Goal: Task Accomplishment & Management: Manage account settings

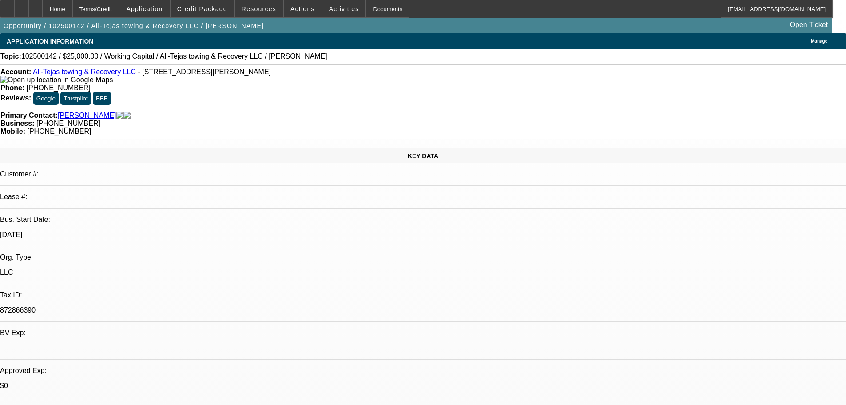
select select "0"
select select "2"
select select "0.1"
select select "4"
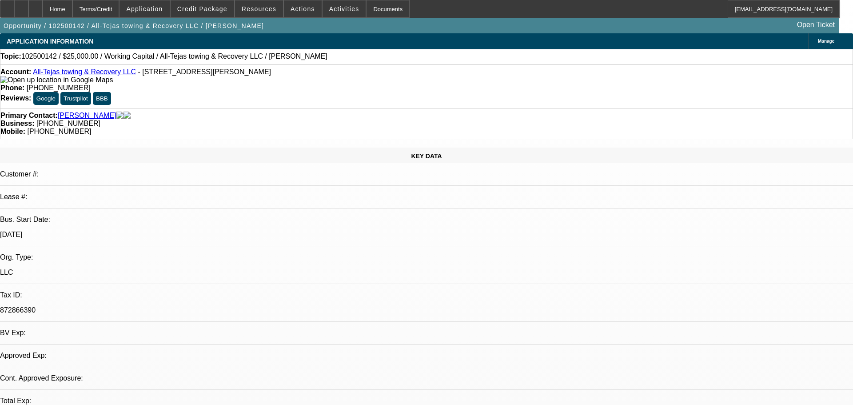
select select "0"
select select "2"
select select "0.1"
select select "4"
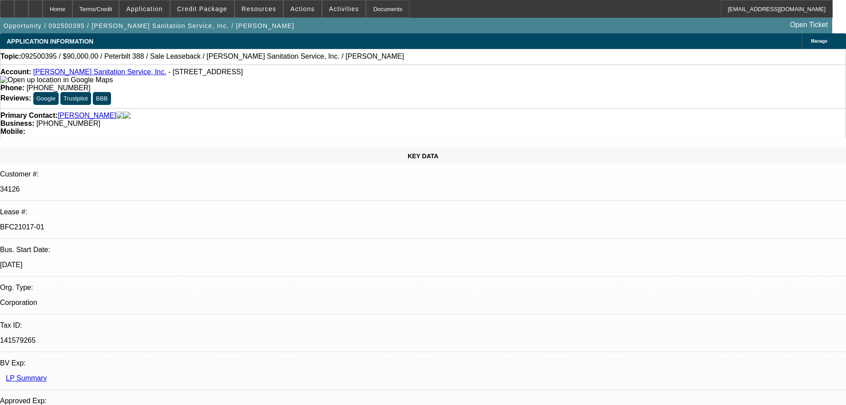
select select "0"
select select "2"
select select "0"
select select "6"
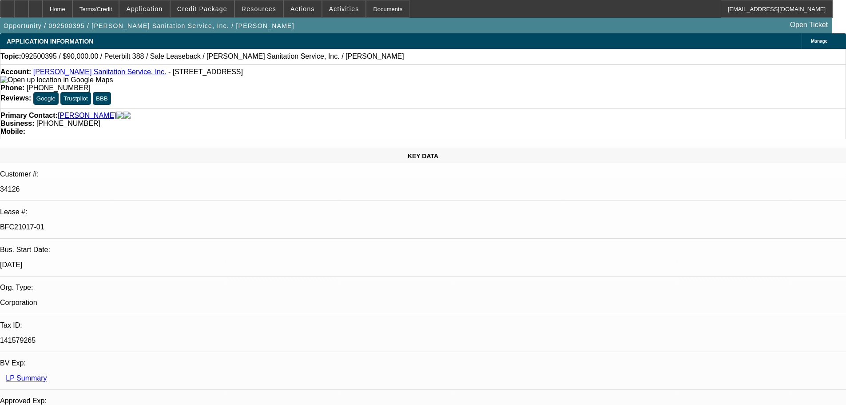
select select "0"
select select "2"
select select "0"
select select "6"
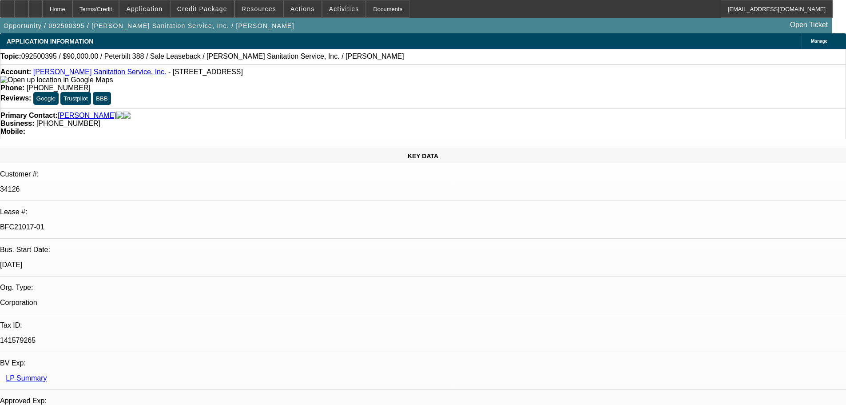
click at [28, 8] on div at bounding box center [21, 9] width 14 height 18
click at [43, 6] on div at bounding box center [35, 9] width 14 height 18
select select "0"
select select "2"
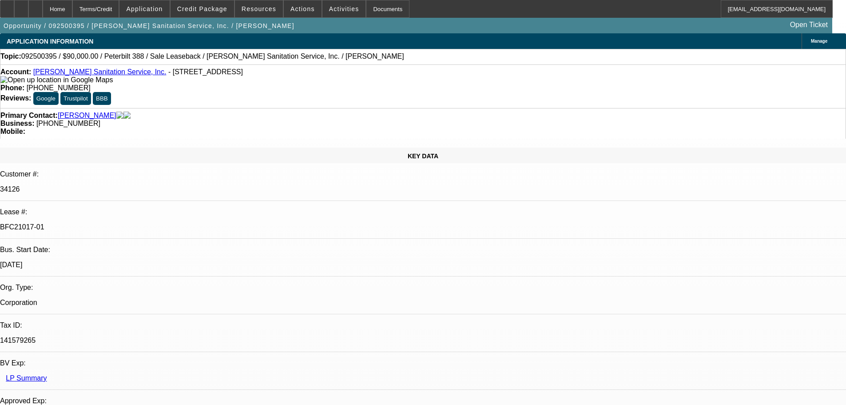
select select "0"
select select "6"
select select "0"
select select "2"
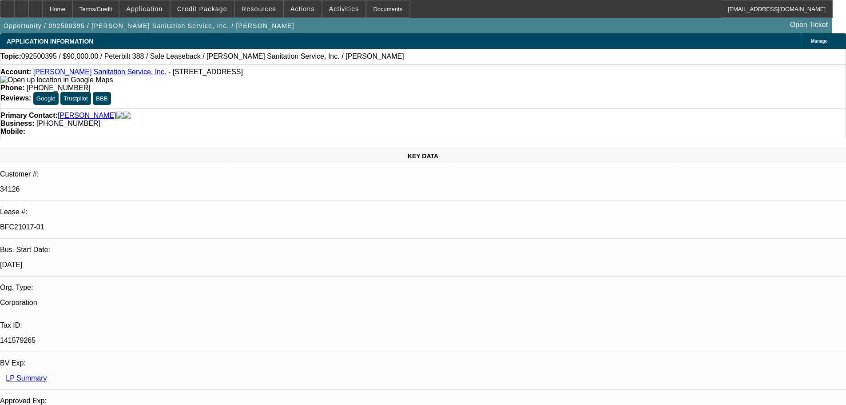
select select "0"
select select "6"
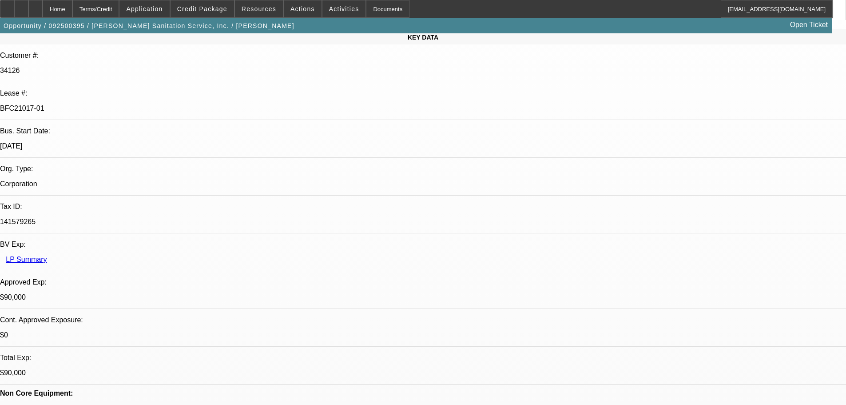
scroll to position [0, 0]
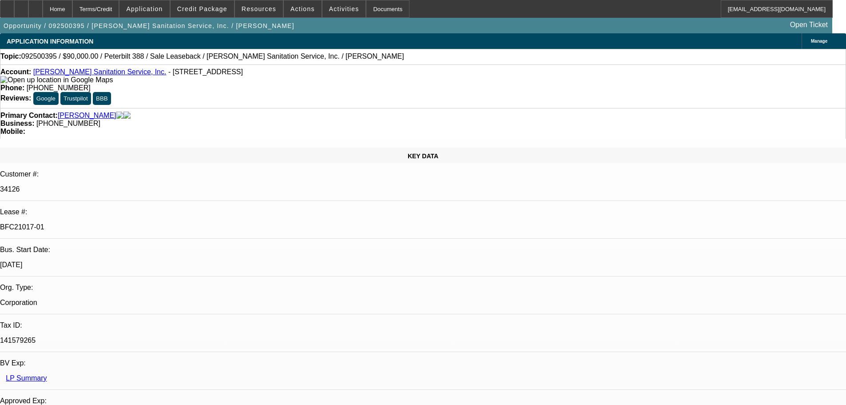
drag, startPoint x: 668, startPoint y: 372, endPoint x: 734, endPoint y: 412, distance: 76.9
click at [734, 404] on html "Home Terms/Credit Application Credit Package Resources Actions Activities Docum…" at bounding box center [423, 202] width 846 height 405
drag, startPoint x: 613, startPoint y: 377, endPoint x: 606, endPoint y: 407, distance: 30.6
click at [606, 404] on html "Home Terms/Credit Application Credit Package Resources Actions Activities Docum…" at bounding box center [423, 202] width 846 height 405
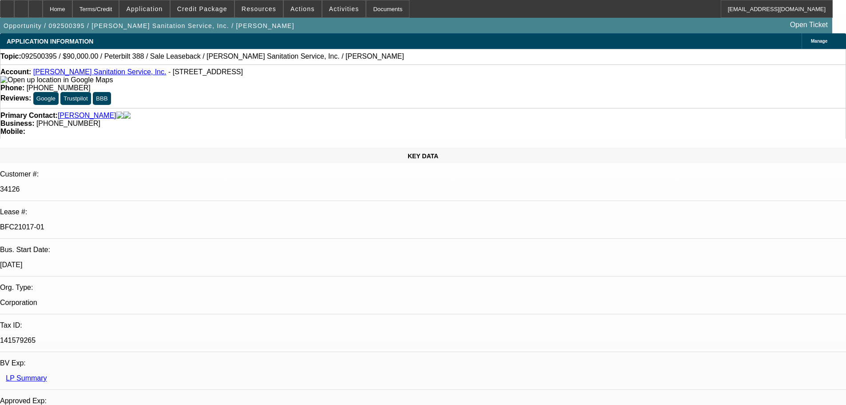
drag, startPoint x: 590, startPoint y: 393, endPoint x: 666, endPoint y: 406, distance: 76.7
click at [666, 404] on html "Home Terms/Credit Application Credit Package Resources Actions Activities Docum…" at bounding box center [423, 202] width 846 height 405
click at [377, 55] on div "Topic: 092500395 / $90,000.00 / Peterbilt 388 / Sale Leaseback / Herring Sanita…" at bounding box center [422, 56] width 845 height 8
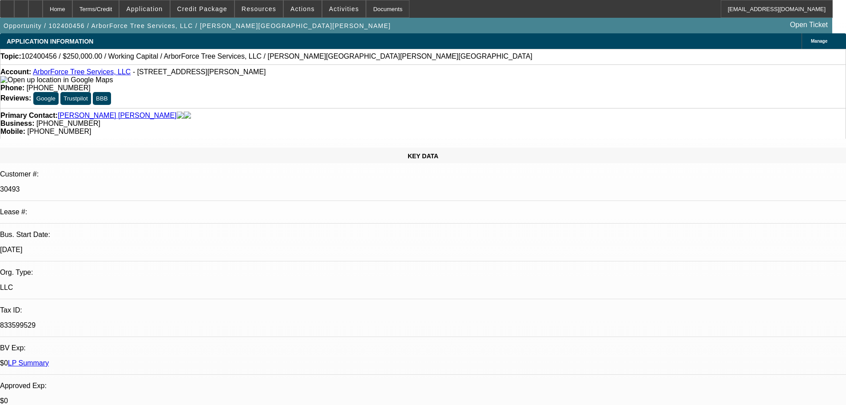
select select "0"
select select "2"
select select "0"
select select "6"
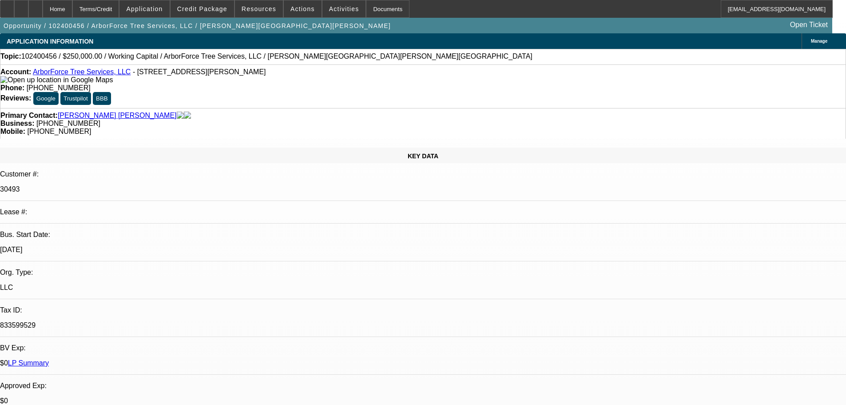
select select "0"
select select "2"
select select "0"
select select "6"
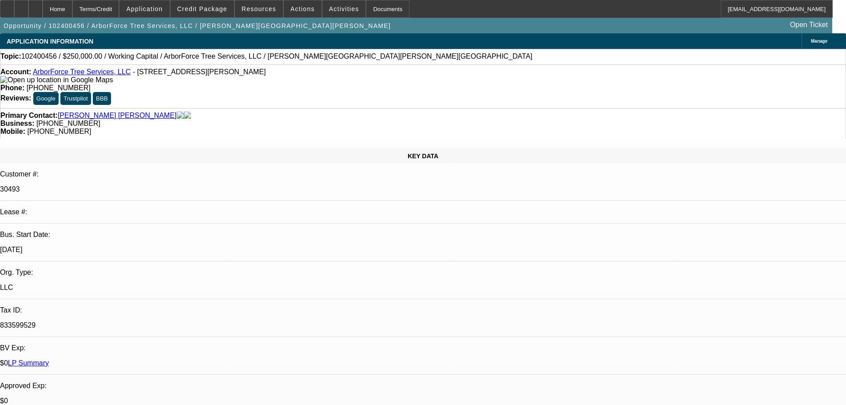
select select "0"
select select "2"
select select "0"
select select "6"
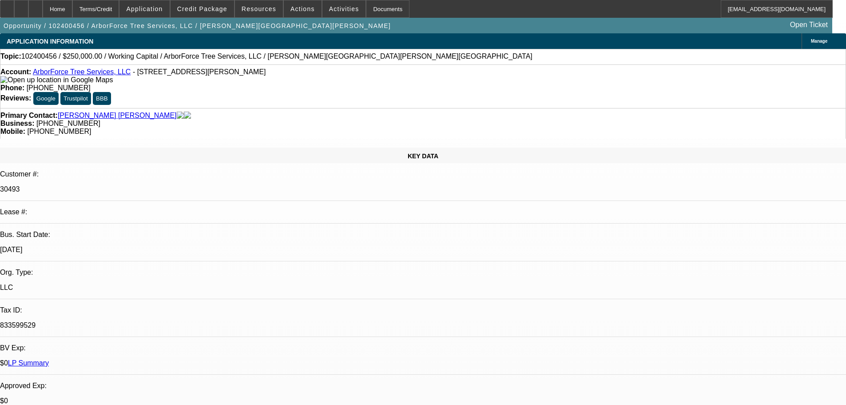
select select "0"
select select "2"
select select "0"
select select "6"
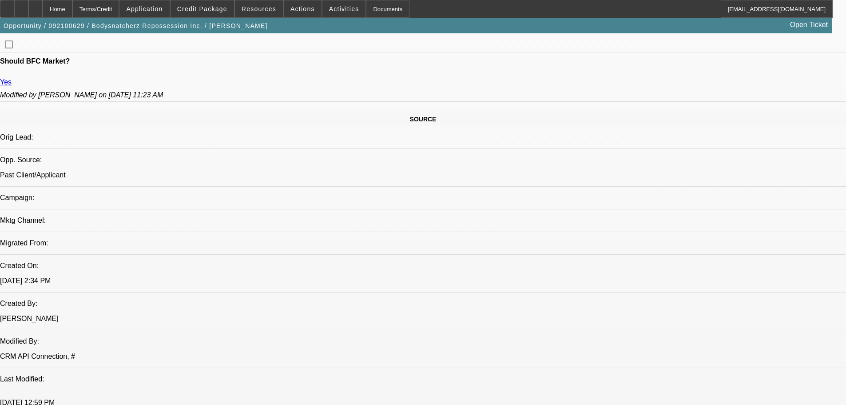
select select "0"
select select "6"
select select "0"
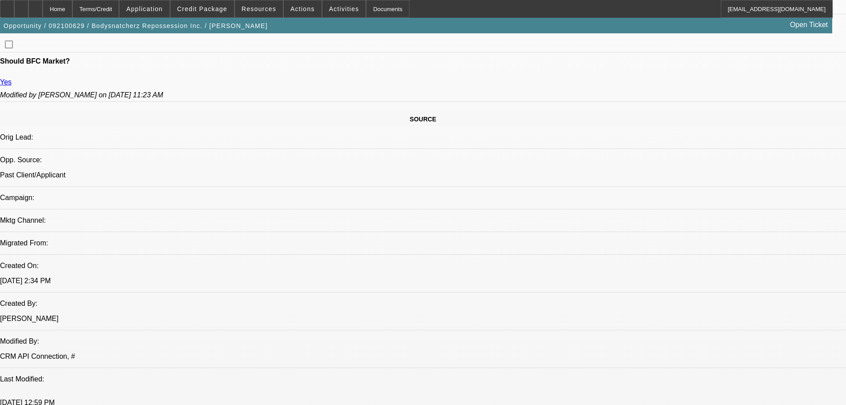
select select "0"
select select "6"
select select "0"
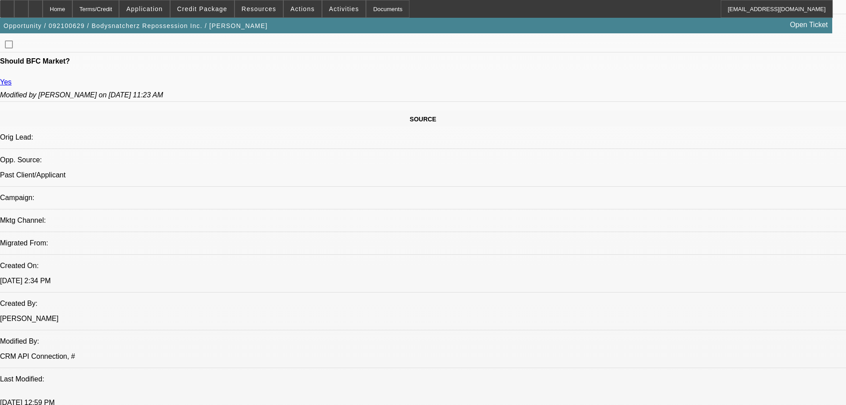
select select "0"
select select "6"
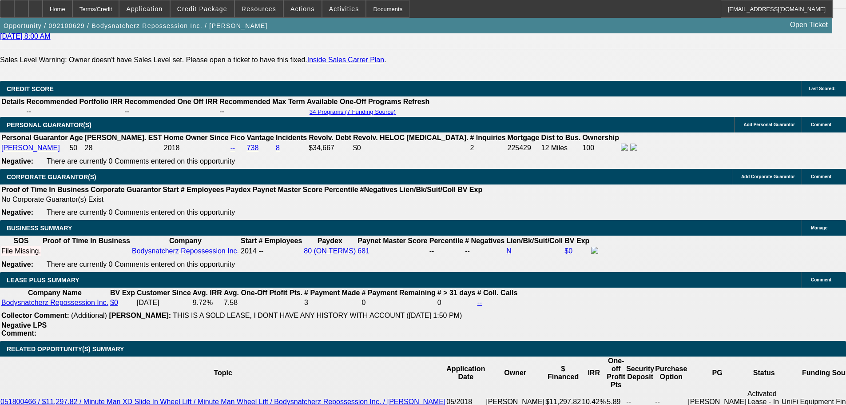
scroll to position [1339, 0]
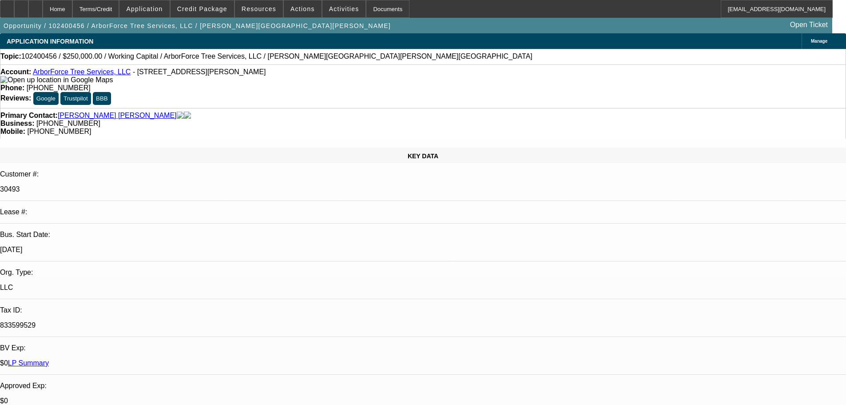
select select "0"
select select "2"
select select "0"
select select "6"
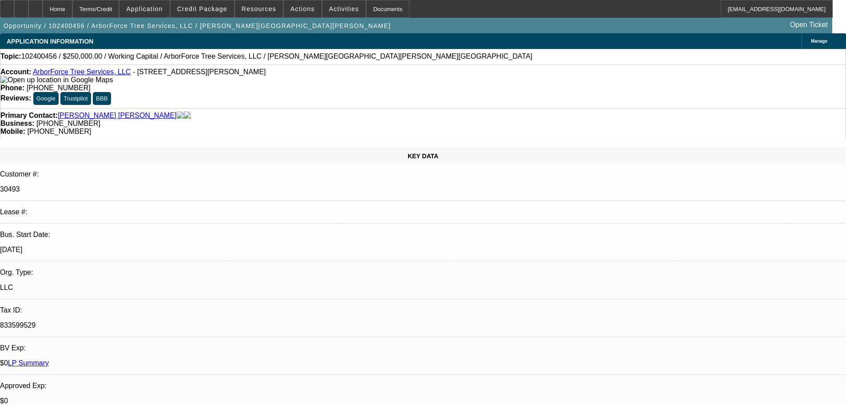
select select "0"
select select "2"
select select "0"
select select "6"
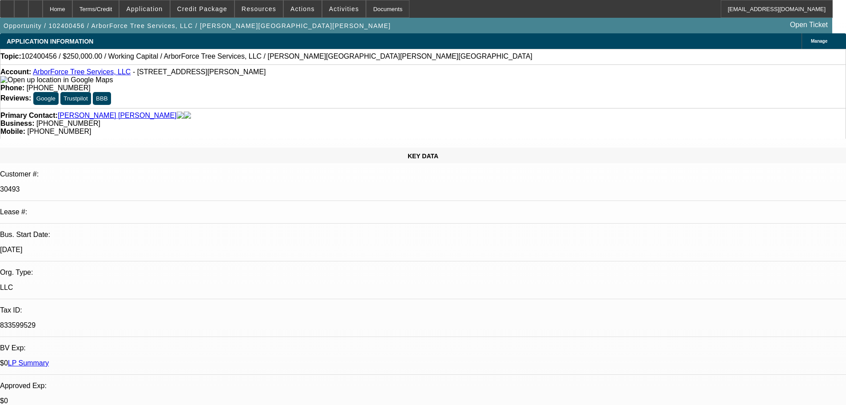
select select "0"
select select "2"
select select "0"
select select "6"
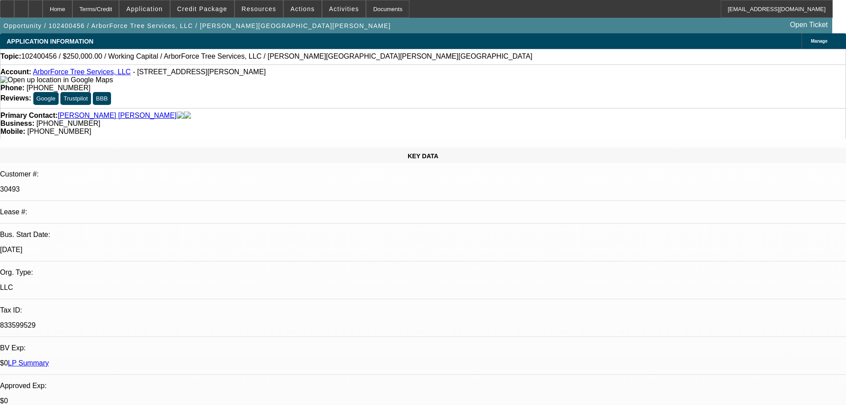
select select "0"
select select "2"
select select "0"
select select "6"
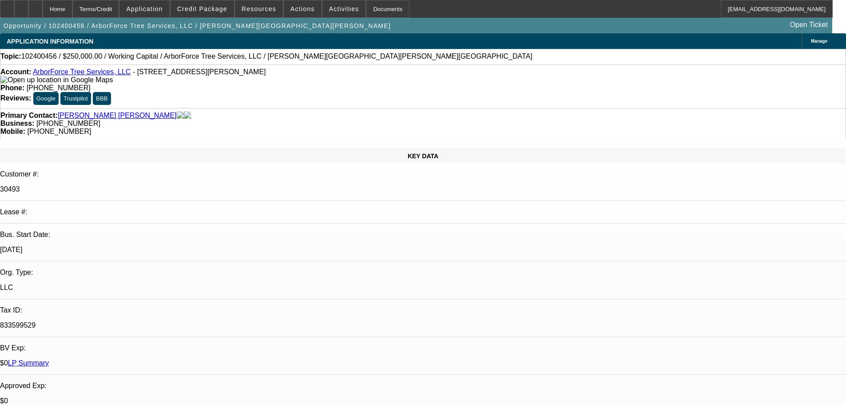
click at [83, 75] on link "ArborForce Tree Services, LLC" at bounding box center [82, 72] width 98 height 8
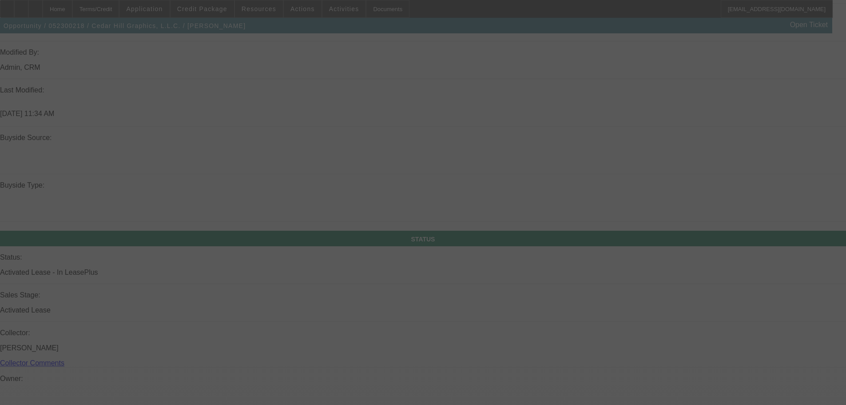
scroll to position [745, 0]
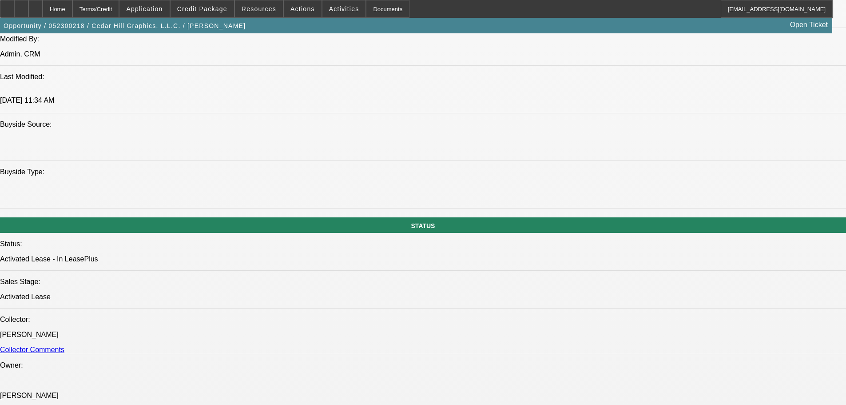
select select "0"
select select "2"
select select "0"
select select "6"
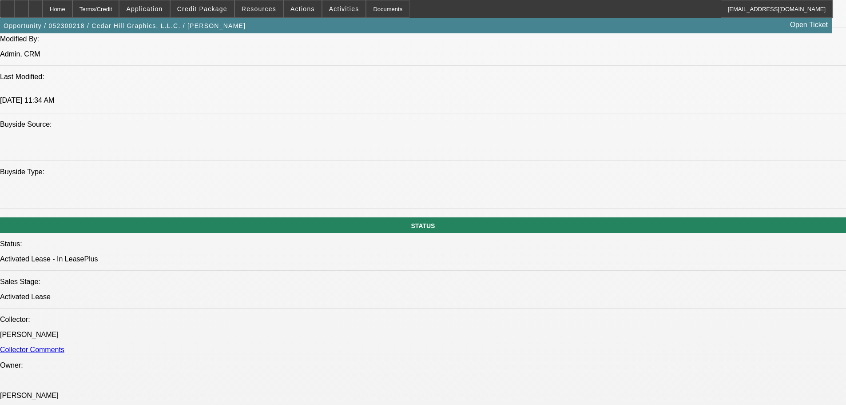
select select "0"
select select "2"
select select "0"
select select "6"
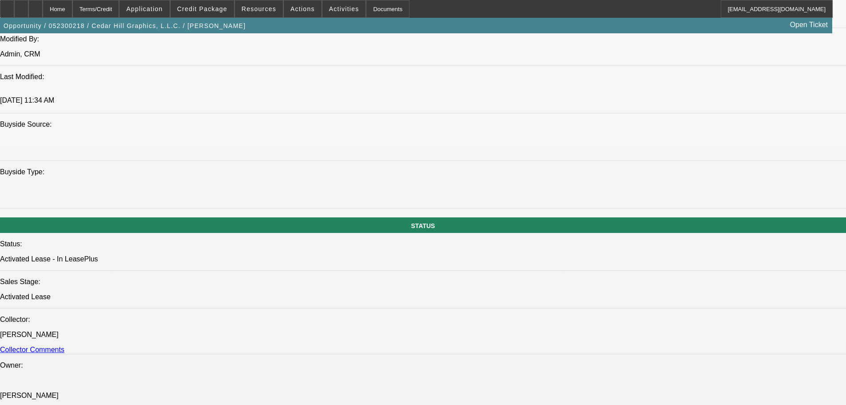
select select "0"
select select "2"
select select "0"
select select "6"
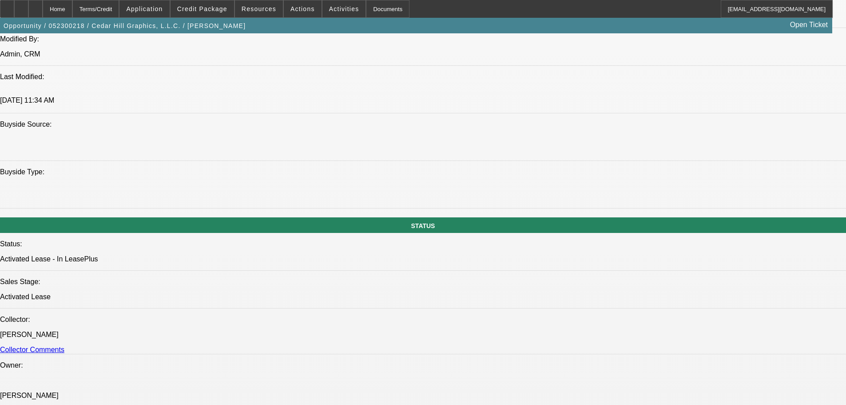
select select "0"
select select "2"
select select "0"
select select "6"
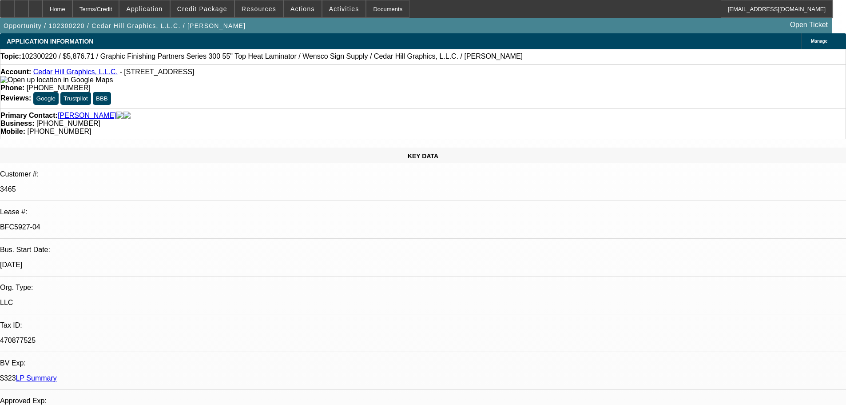
select select "0"
select select "2"
select select "0.1"
select select "4"
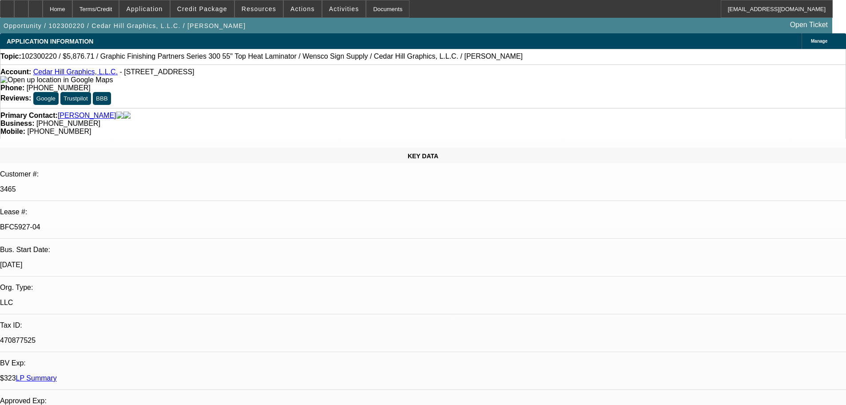
select select "0"
select select "2"
select select "0.1"
select select "4"
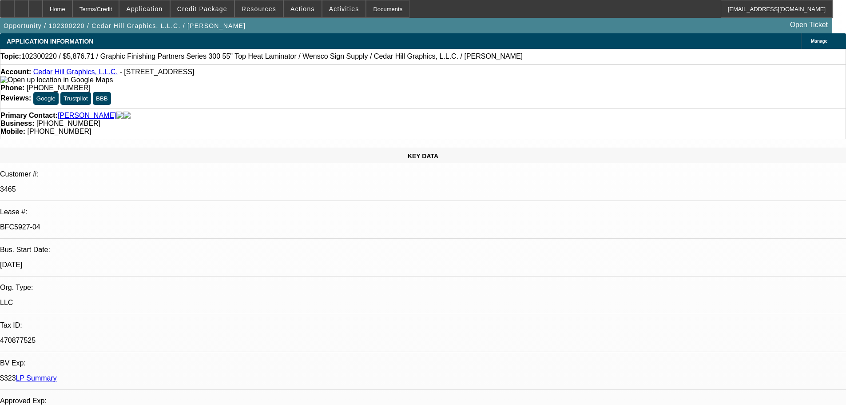
select select "0"
select select "2"
select select "0.1"
select select "4"
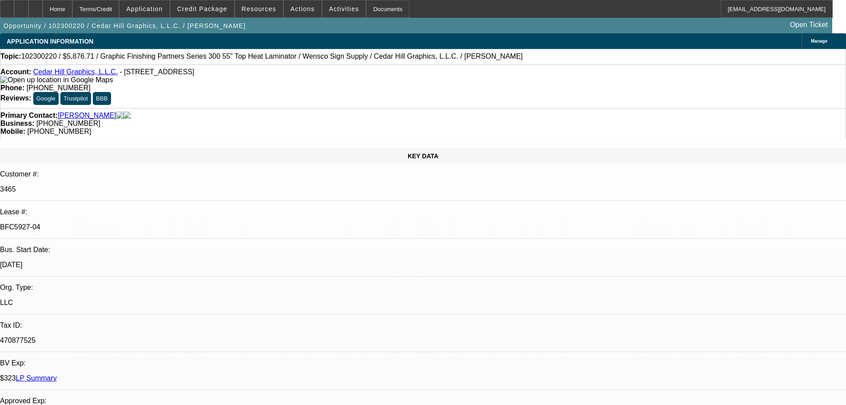
select select "0"
select select "2"
select select "0.1"
select select "4"
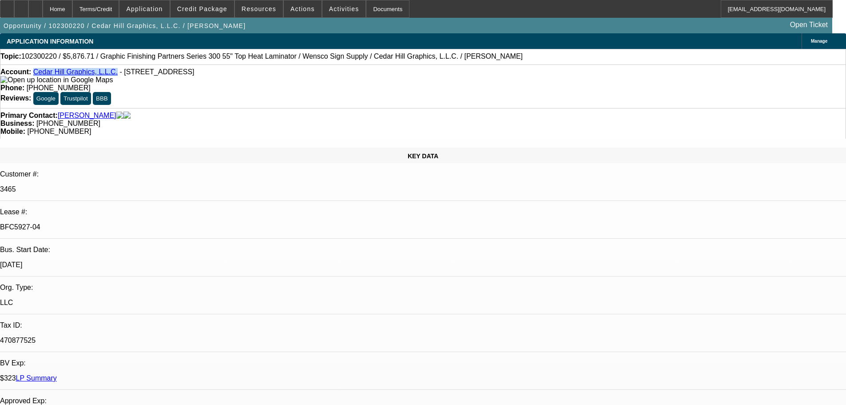
drag, startPoint x: 110, startPoint y: 75, endPoint x: 41, endPoint y: 75, distance: 68.8
click at [41, 75] on div "Account: Cedar Hill Graphics, L.L.C. - 912 Military St, Port Huron, MI 48060" at bounding box center [422, 76] width 845 height 16
copy link "Cedar Hill Graphics, L.L.C."
drag, startPoint x: 143, startPoint y: 152, endPoint x: 88, endPoint y: 152, distance: 55.1
click at [88, 208] on div "Lease #: BFC5927-04" at bounding box center [423, 223] width 846 height 31
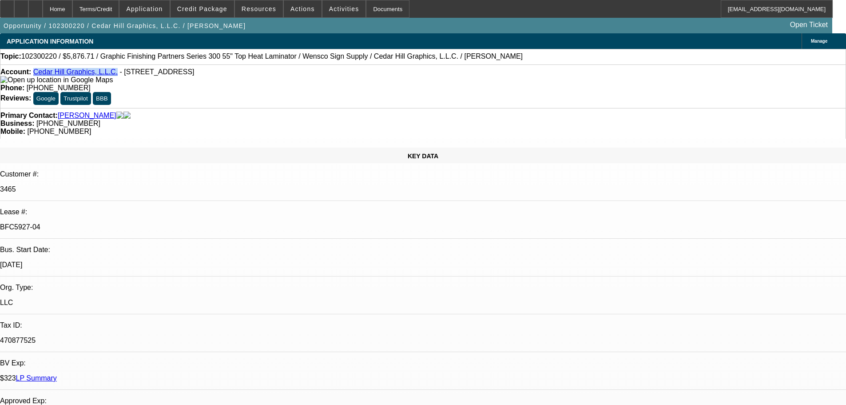
copy div "BFC5927-04"
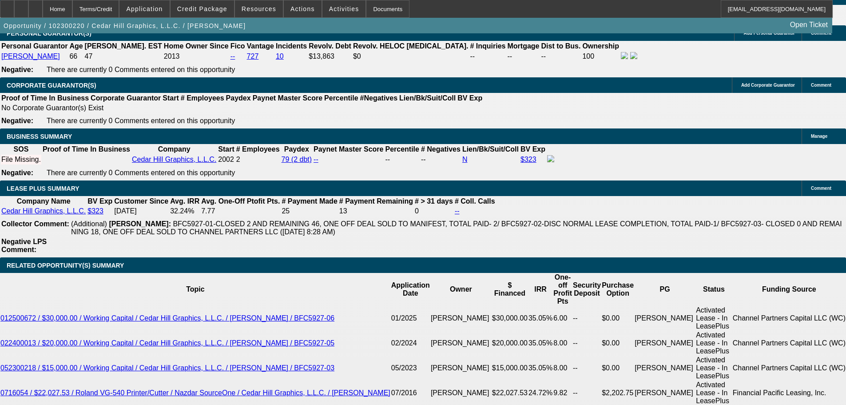
scroll to position [1377, 0]
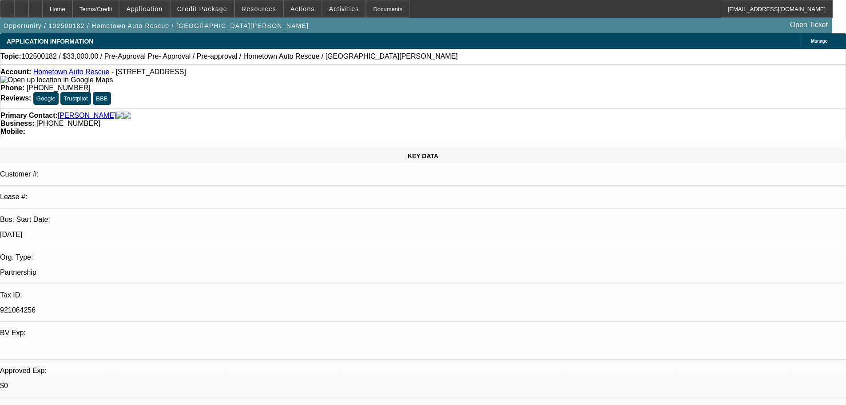
select select "0.15"
select select "2"
select select "0.1"
select select "4"
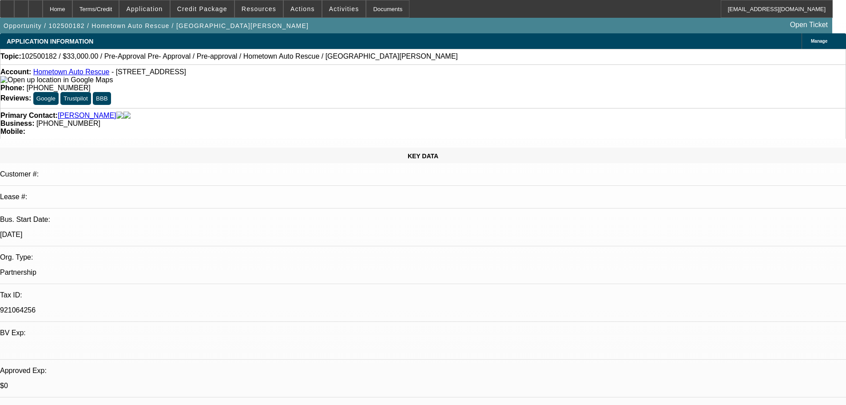
select select "0"
select select "2"
select select "0.1"
select select "4"
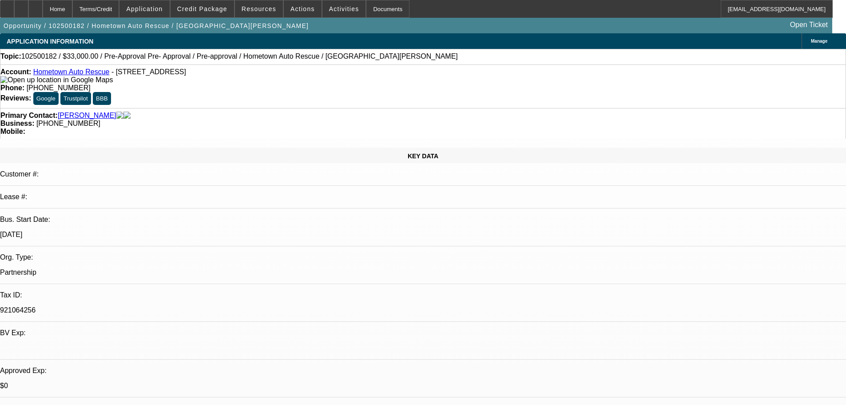
select select "0"
select select "2"
select select "0.1"
select select "4"
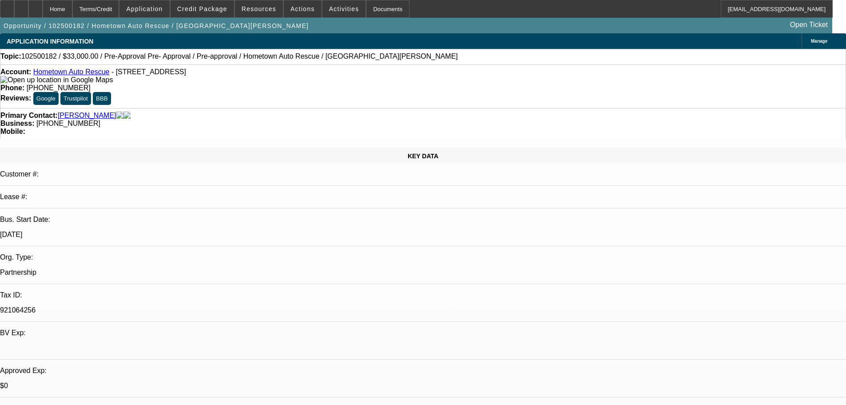
select select "0.1"
select select "2"
select select "0.1"
select select "4"
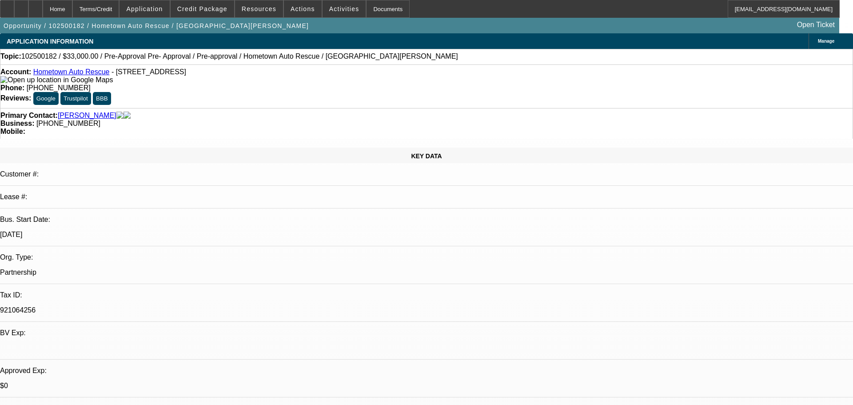
select select "0.15"
select select "2"
select select "0.1"
select select "4"
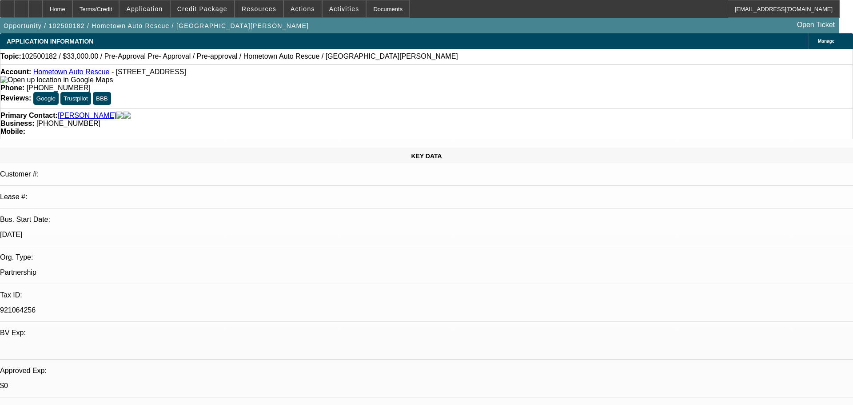
select select "0"
select select "2"
select select "0.1"
select select "4"
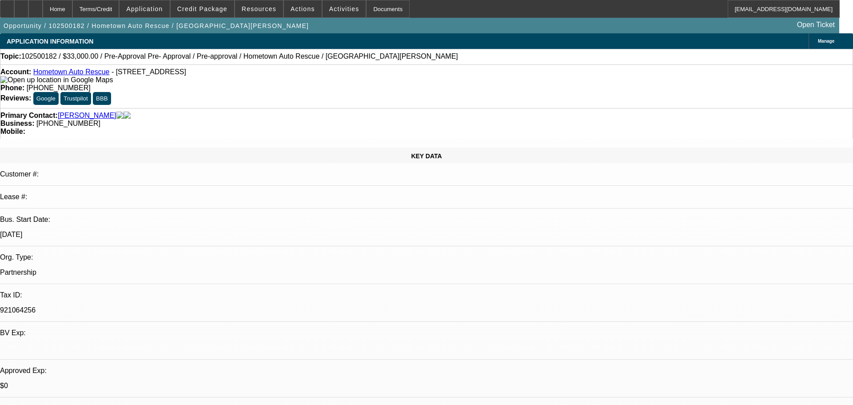
select select "0"
select select "2"
select select "0.1"
select select "4"
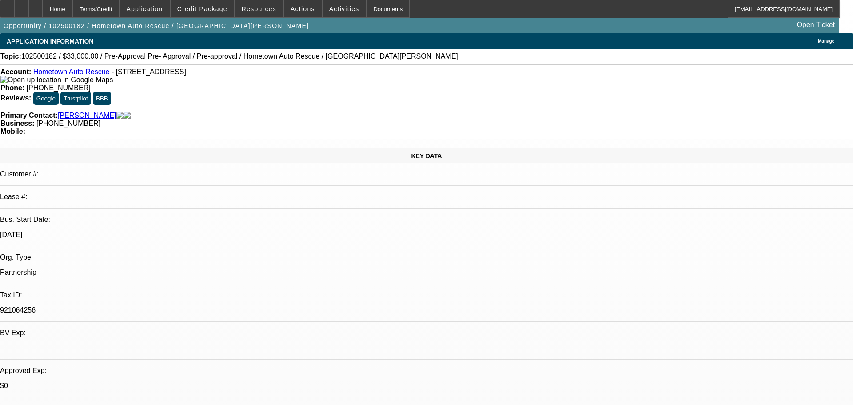
select select "0.1"
select select "2"
select select "0.1"
select select "4"
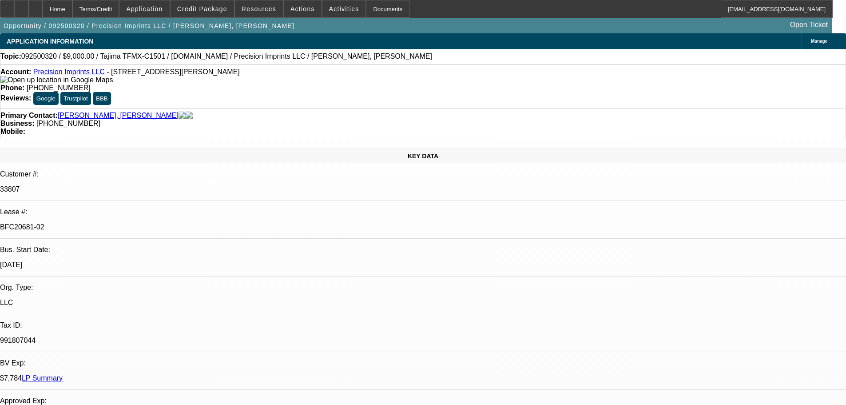
select select "0"
select select "2"
select select "0.1"
select select "4"
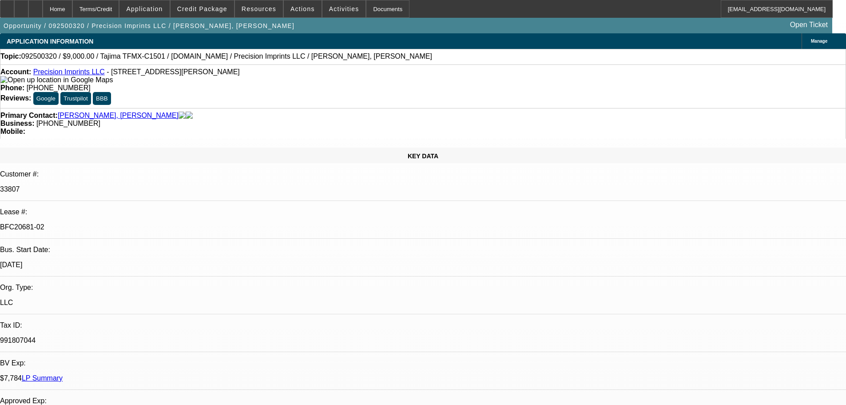
select select "0"
select select "2"
select select "0.1"
select select "4"
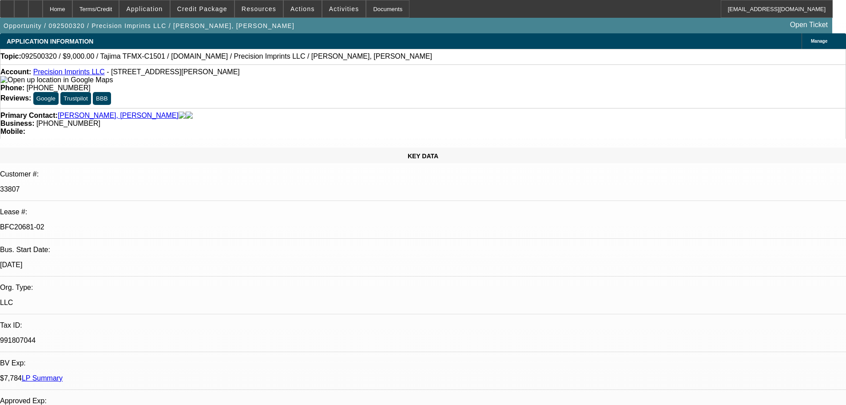
select select "0"
select select "2"
select select "0.1"
select select "4"
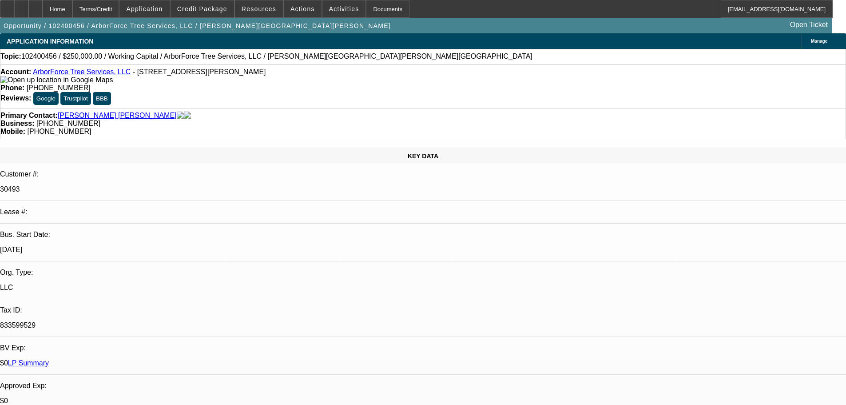
select select "0"
select select "2"
select select "0"
select select "6"
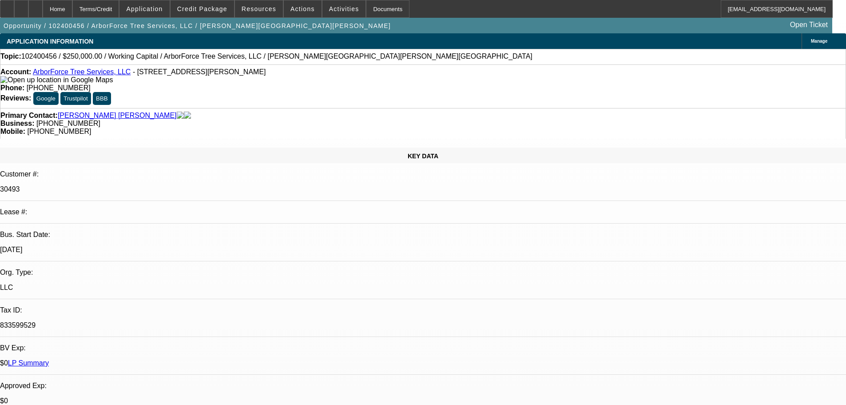
select select "0"
select select "2"
select select "0"
select select "6"
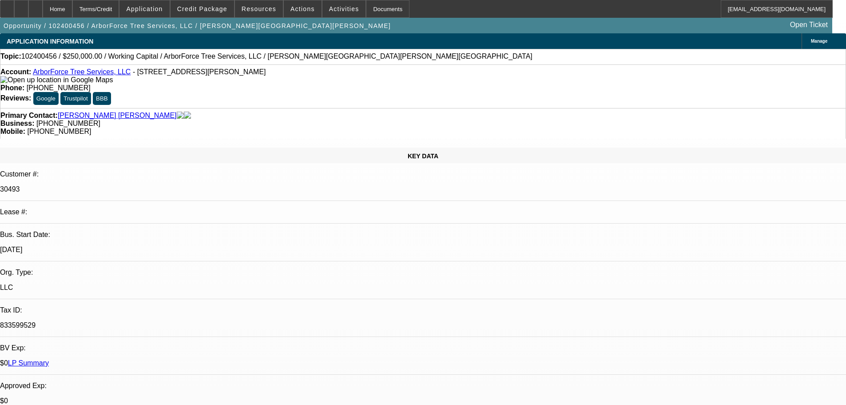
select select "0"
select select "2"
select select "0"
select select "6"
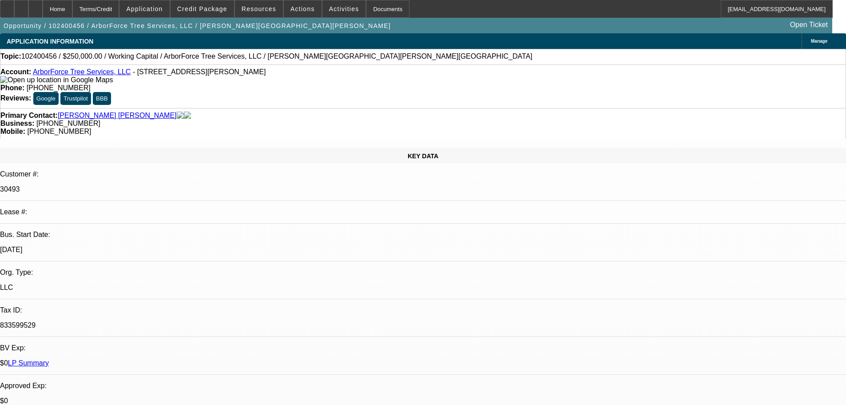
select select "0"
select select "2"
select select "0"
select select "6"
